Goal: Transaction & Acquisition: Purchase product/service

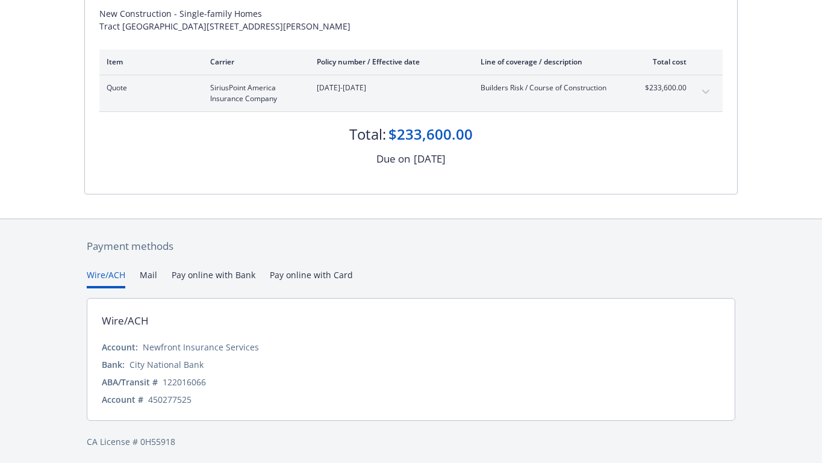
scroll to position [170, 0]
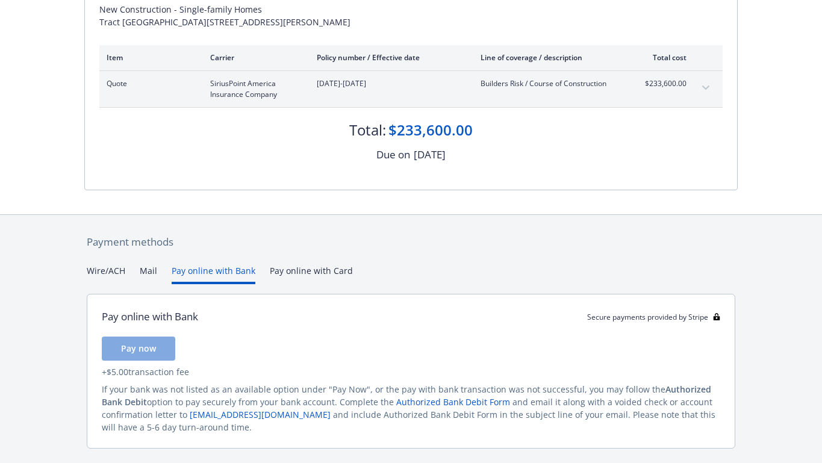
click at [219, 269] on button "Pay online with Bank" at bounding box center [214, 274] width 84 height 20
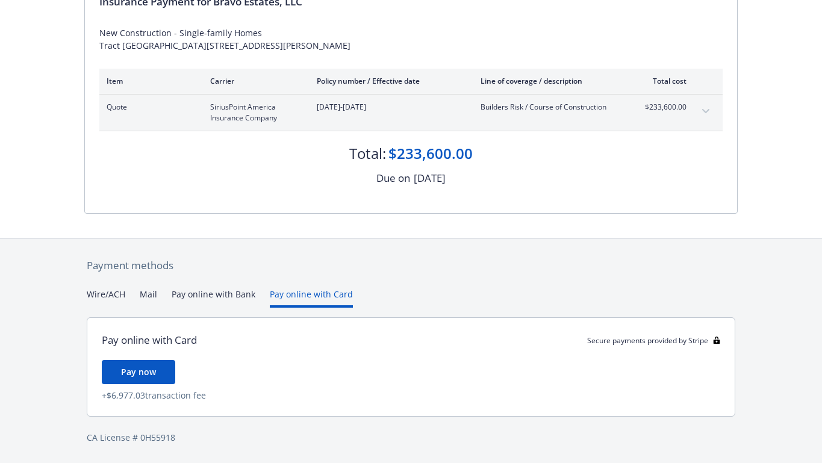
scroll to position [146, 0]
click at [299, 273] on div "Payment methods Wire/ACH Mail Pay online with Bank Pay online with Card Pay onl…" at bounding box center [411, 351] width 654 height 225
click at [210, 291] on button "Pay online with Bank" at bounding box center [214, 298] width 84 height 20
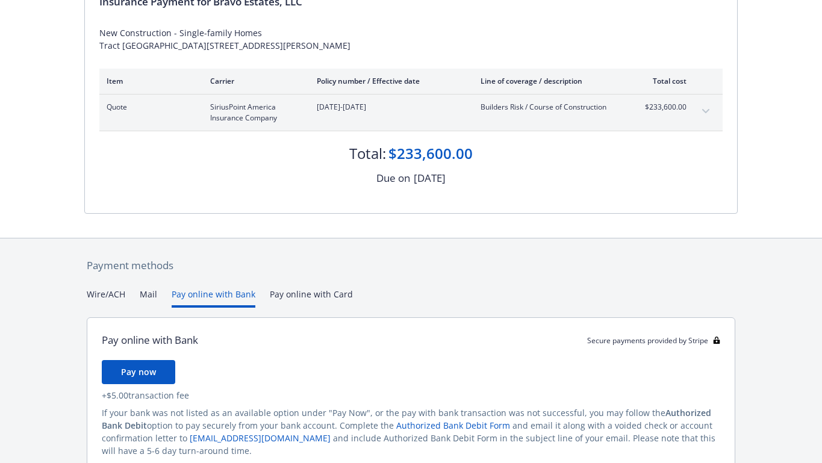
click at [291, 291] on button "Pay online with Card" at bounding box center [311, 298] width 83 height 20
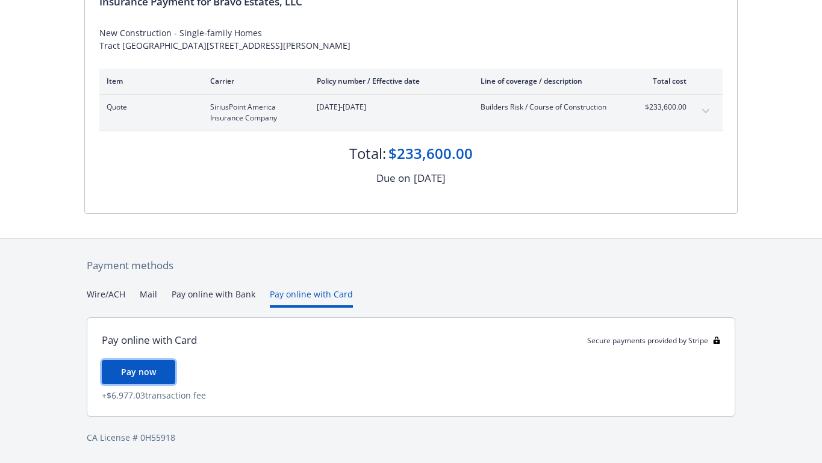
click at [145, 369] on span "Pay now" at bounding box center [138, 371] width 35 height 11
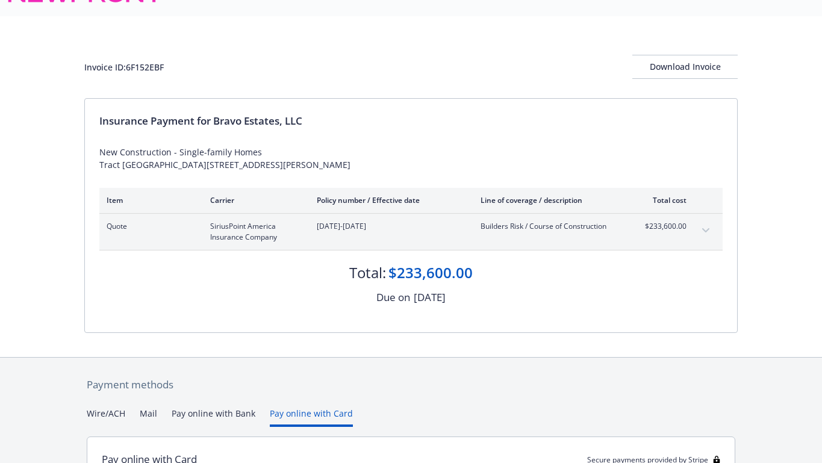
scroll to position [0, 0]
